Goal: Task Accomplishment & Management: Complete application form

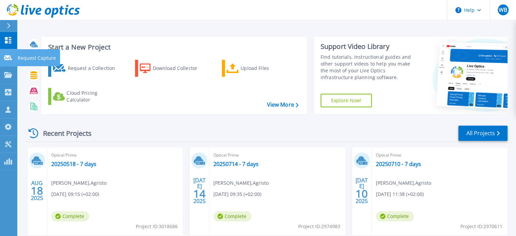
click at [25, 58] on p "Request Capture" at bounding box center [37, 58] width 38 height 18
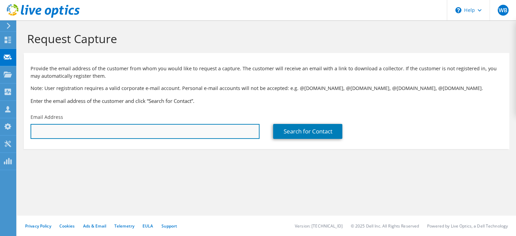
click at [90, 133] on input "text" at bounding box center [145, 131] width 229 height 15
paste input "bart.andries@emglive.com"
type input "bart.andries@emglive.com"
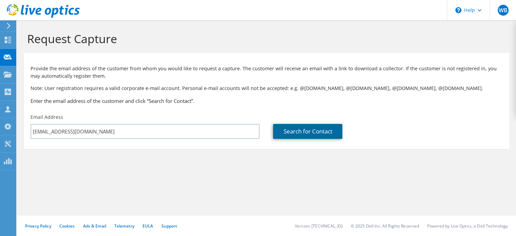
click at [294, 129] on link "Search for Contact" at bounding box center [307, 131] width 69 height 15
type input "EMG BELGIUM"
type input "Bart"
type input "Andries"
type input "[GEOGRAPHIC_DATA]"
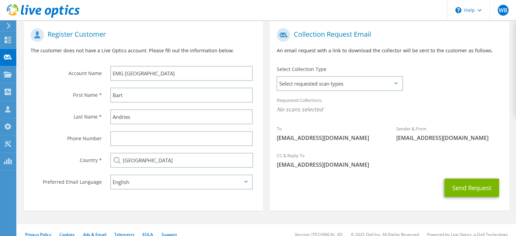
scroll to position [136, 0]
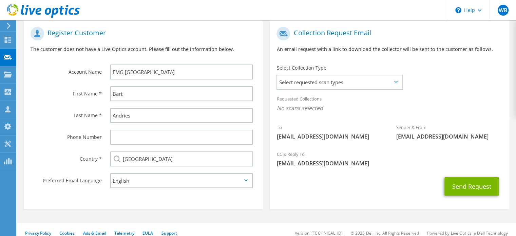
click at [395, 82] on icon at bounding box center [395, 82] width 3 height 2
click at [391, 84] on span "Select requested scan types" at bounding box center [339, 82] width 125 height 14
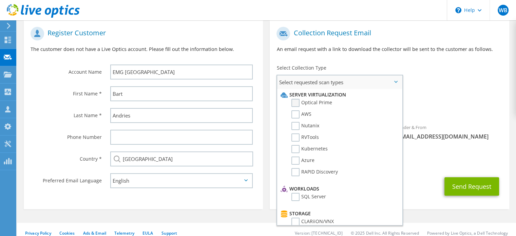
click at [327, 103] on label "Optical Prime" at bounding box center [311, 103] width 41 height 8
click at [0, 0] on input "Optical Prime" at bounding box center [0, 0] width 0 height 0
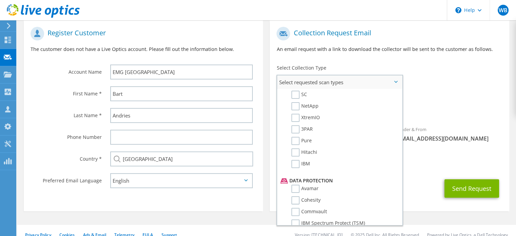
scroll to position [247, 0]
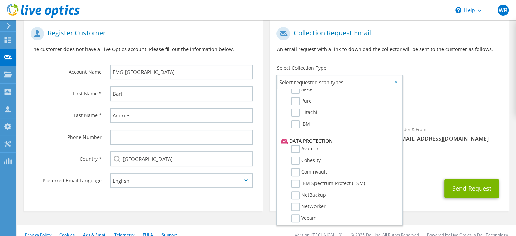
click at [421, 182] on div "Send Request" at bounding box center [389, 188] width 239 height 25
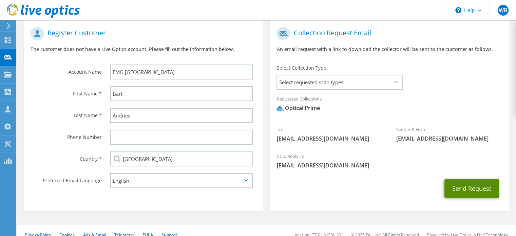
click at [465, 186] on button "Send Request" at bounding box center [471, 188] width 55 height 18
